Goal: Navigation & Orientation: Go to known website

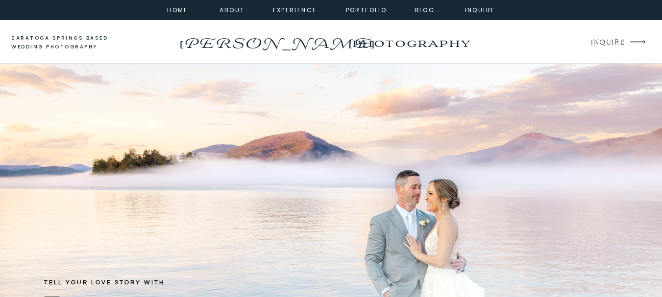
click at [231, 40] on p "[PERSON_NAME]" at bounding box center [276, 40] width 199 height 16
click at [270, 42] on p "[PERSON_NAME]" at bounding box center [276, 40] width 199 height 16
click at [311, 45] on p "[PERSON_NAME]" at bounding box center [276, 40] width 199 height 16
click at [168, 12] on nav "home" at bounding box center [178, 9] width 26 height 9
click at [174, 11] on nav "home" at bounding box center [178, 9] width 26 height 9
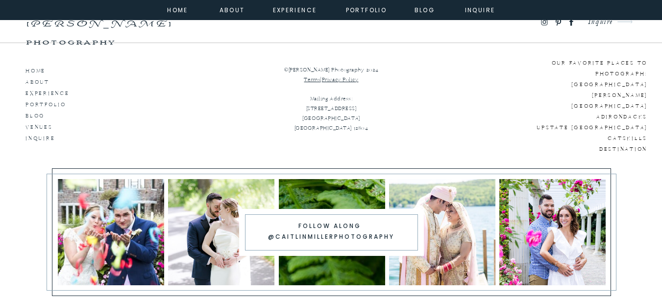
scroll to position [5515, 0]
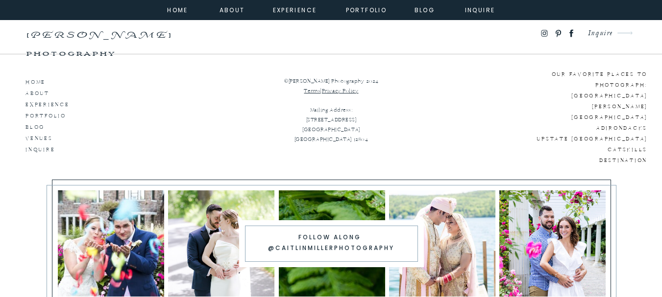
click at [570, 31] on icon at bounding box center [571, 33] width 4 height 7
